Goal: Task Accomplishment & Management: Manage account settings

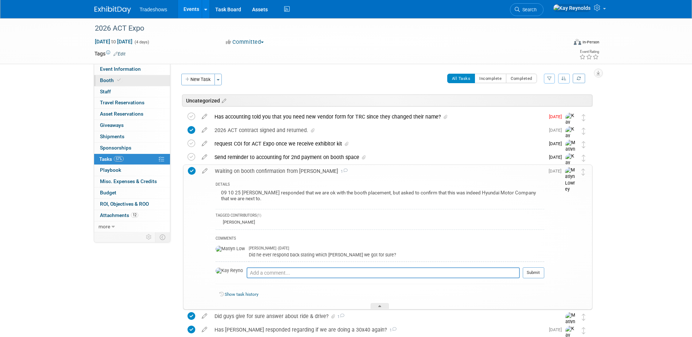
click at [121, 81] on link "Booth" at bounding box center [132, 80] width 76 height 11
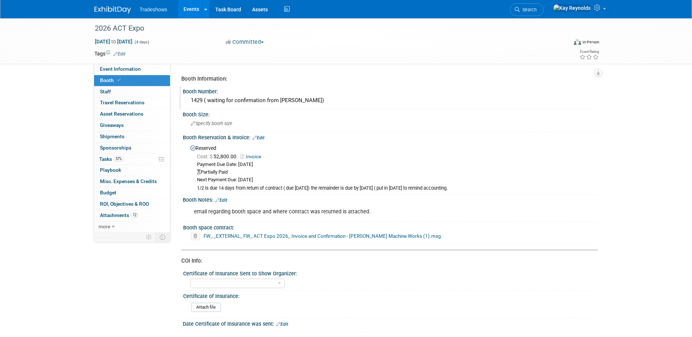
click at [254, 99] on div "1429 ( waiting for confirmation from [PERSON_NAME])" at bounding box center [390, 100] width 404 height 11
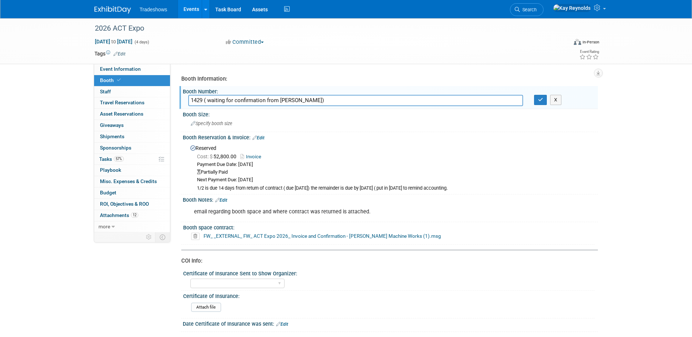
click at [218, 237] on link "FW_ _EXTERNAL_ FW_ ACT Expo 2026_ Invoice and Confirmation - [PERSON_NAME] Mach…" at bounding box center [321, 236] width 237 height 6
drag, startPoint x: 303, startPoint y: 98, endPoint x: 204, endPoint y: 101, distance: 98.9
click at [204, 101] on input "1429 ( waiting for confirmation from [PERSON_NAME])" at bounding box center [355, 100] width 335 height 11
type input "1429 confirmed space"
click at [539, 102] on icon "button" at bounding box center [540, 99] width 5 height 5
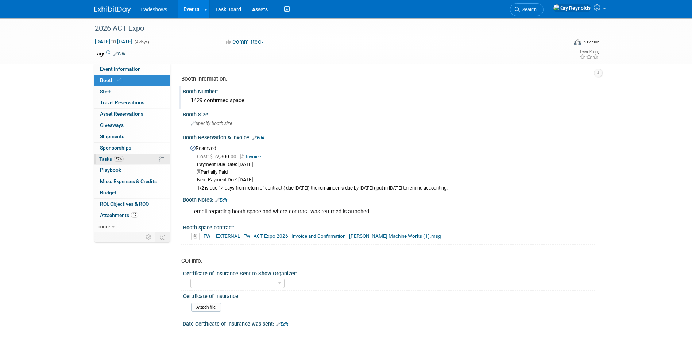
click at [121, 160] on span "57%" at bounding box center [119, 158] width 10 height 5
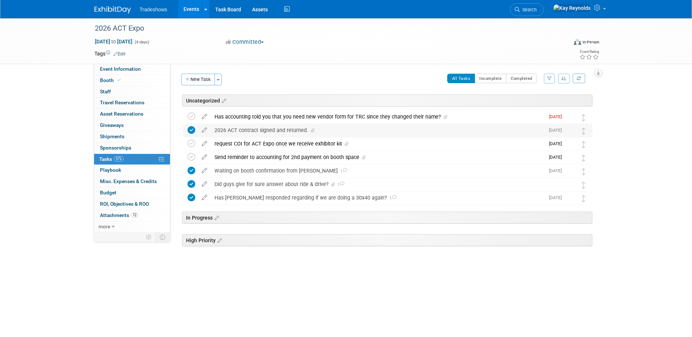
click at [229, 130] on div "2026 ACT contract signed and returned." at bounding box center [378, 130] width 334 height 12
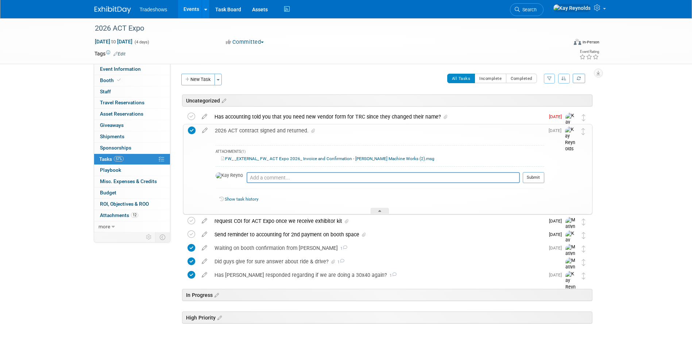
click at [229, 131] on div "2026 ACT contract signed and returned." at bounding box center [377, 130] width 333 height 12
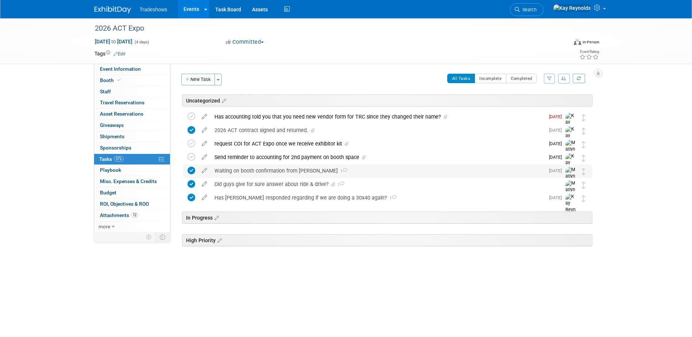
click at [220, 169] on div "Waiting on booth confirmation from [PERSON_NAME] 1" at bounding box center [378, 170] width 334 height 12
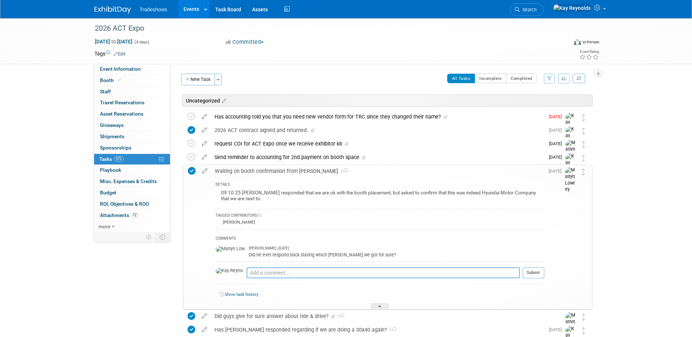
click at [247, 274] on textarea at bounding box center [383, 272] width 273 height 11
click at [249, 266] on div "COMMENTS [PERSON_NAME] - [DATE] Did he ever respond back stating which [PERSON_…" at bounding box center [380, 258] width 329 height 58
click at [252, 270] on textarea "booth" at bounding box center [383, 272] width 273 height 11
click at [399, 272] on textarea "booth 1429 was confirmed in email from [PERSON_NAME]. The email is attached 09 …" at bounding box center [383, 272] width 273 height 11
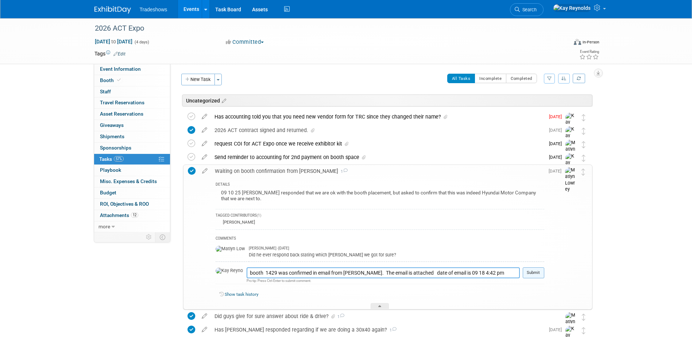
type textarea "booth 1429 was confirmed in email from [PERSON_NAME]. The email is attached dat…"
click at [531, 273] on button "Submit" at bounding box center [534, 272] width 22 height 11
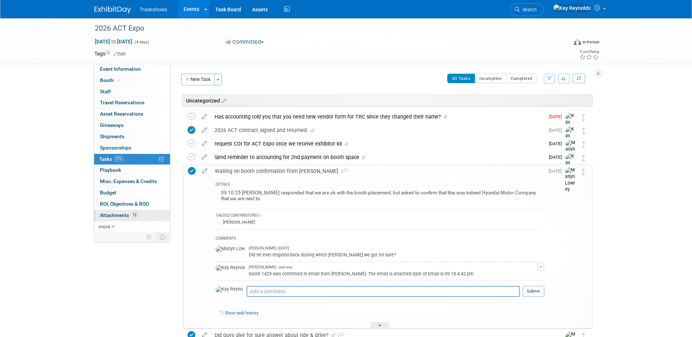
click at [113, 212] on link "12 Attachments 12" at bounding box center [132, 215] width 76 height 11
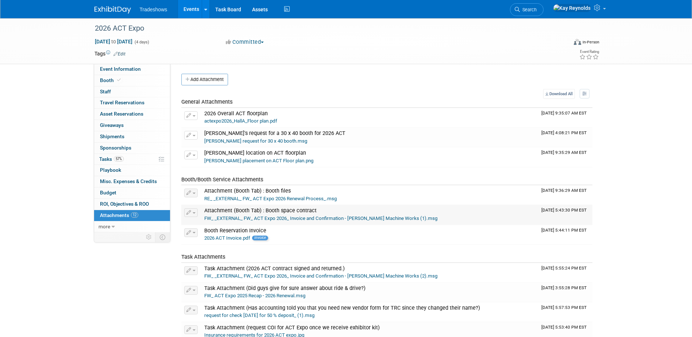
click at [234, 213] on span "Attachment (Booth Tab) : Booth space contract" at bounding box center [260, 211] width 112 height 6
click at [231, 220] on link "FW_ _EXTERNAL_ FW_ ACT Expo 2026_ Invoice and Confirmation - [PERSON_NAME] Mach…" at bounding box center [320, 218] width 233 height 5
click at [131, 158] on link "57% Tasks 57%" at bounding box center [132, 159] width 76 height 11
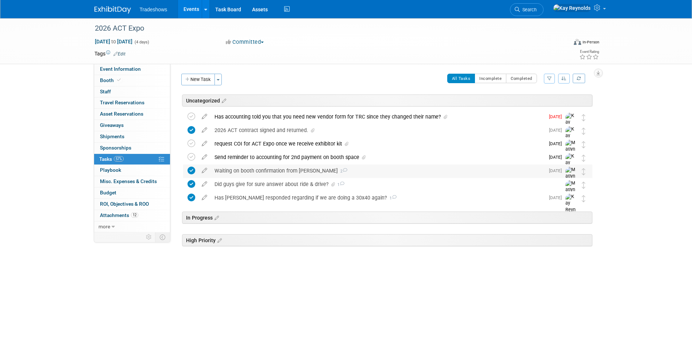
click at [284, 173] on div "Waiting on booth confirmation from [PERSON_NAME] 2" at bounding box center [378, 170] width 334 height 12
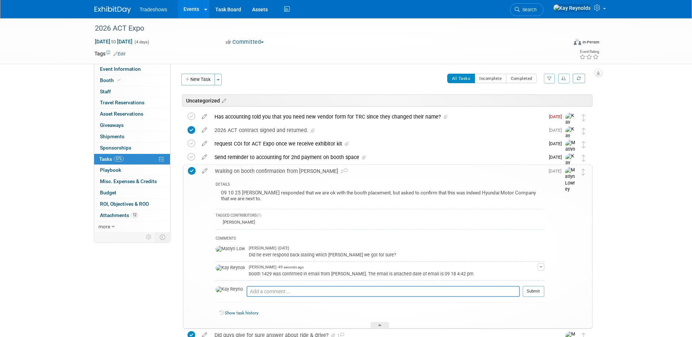
click at [385, 277] on td "[PERSON_NAME] - 49 seconds ago [PERSON_NAME] 1429 was confirmed in email from […" at bounding box center [393, 270] width 289 height 19
click at [395, 273] on div "booth 1429 was confirmed in email from [PERSON_NAME]. The email is attached dat…" at bounding box center [393, 273] width 289 height 7
click at [269, 269] on span "[PERSON_NAME] - 49 seconds ago" at bounding box center [276, 267] width 55 height 5
click at [542, 264] on button "button" at bounding box center [541, 266] width 7 height 7
click at [513, 276] on link "Edit Comment" at bounding box center [515, 277] width 58 height 10
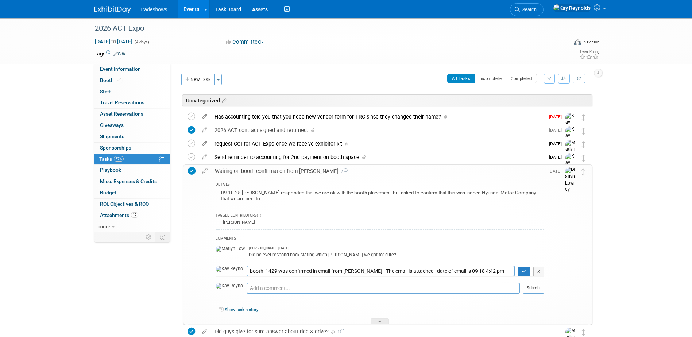
click at [397, 270] on textarea "booth 1429 was confirmed in email from [PERSON_NAME]. The email is attached dat…" at bounding box center [381, 270] width 268 height 11
drag, startPoint x: 495, startPoint y: 268, endPoint x: 348, endPoint y: 271, distance: 147.4
click at [348, 271] on textarea "booth 1429 was confirmed in email from [PERSON_NAME]. The email is attached dat…" at bounding box center [381, 270] width 268 height 11
type textarea "booth 1429 was confirmed in email from [PERSON_NAME]. The email is attached. Th…"
